Goal: Information Seeking & Learning: Learn about a topic

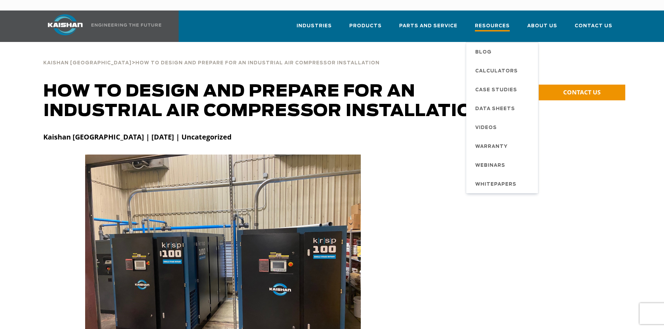
click at [494, 22] on span "Resources" at bounding box center [492, 26] width 35 height 9
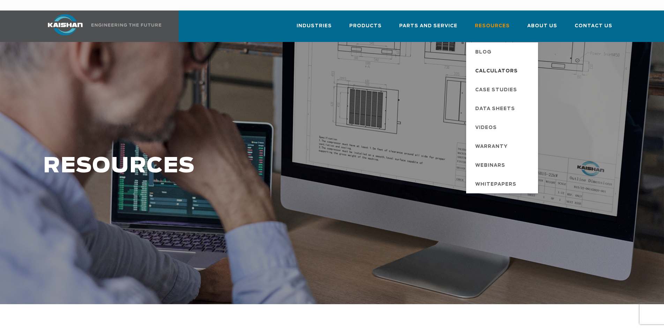
click at [498, 65] on span "Calculators" at bounding box center [497, 71] width 43 height 12
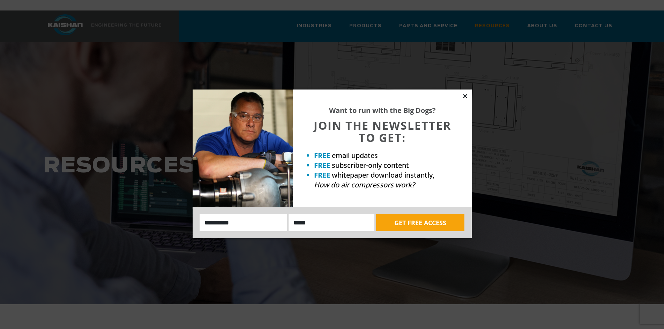
click at [465, 95] on icon at bounding box center [465, 96] width 6 height 6
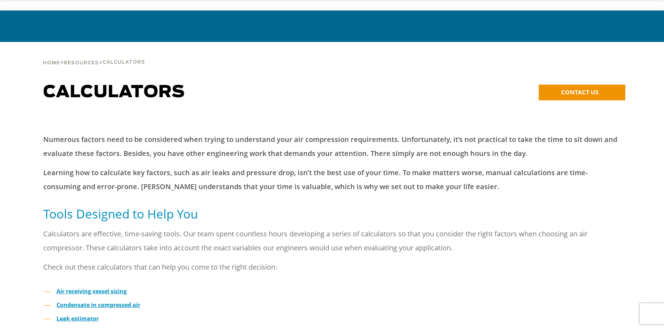
scroll to position [142, 0]
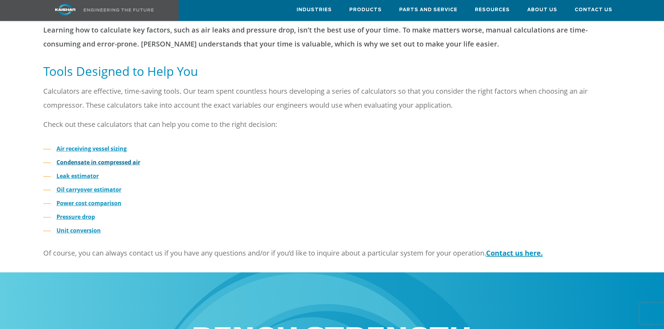
click at [121, 158] on strong "Condensate in compressed air" at bounding box center [99, 162] width 84 height 8
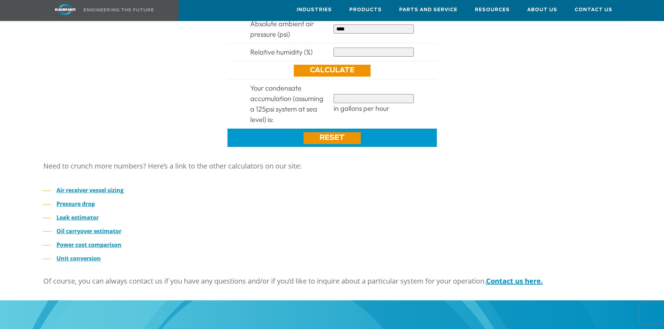
scroll to position [356, 0]
